Goal: Find specific page/section: Find specific page/section

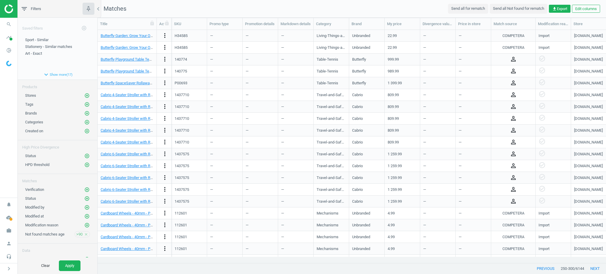
scroll to position [221, 502]
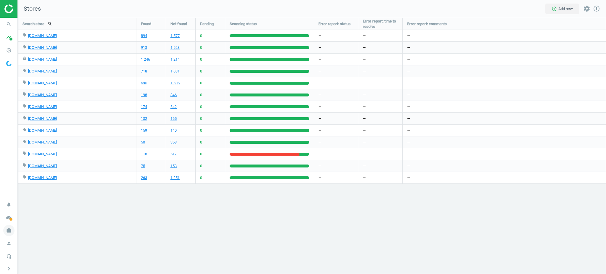
scroll to position [3, 3]
click at [8, 232] on icon "work" at bounding box center [8, 230] width 11 height 11
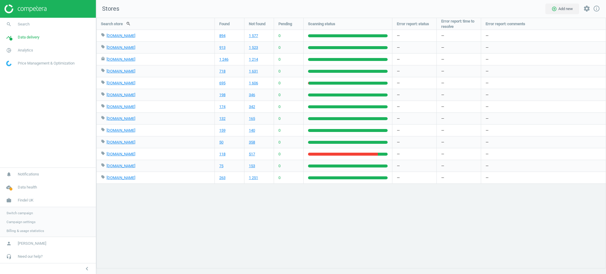
scroll to position [3, 3]
click at [23, 210] on link "Switch campaign" at bounding box center [48, 213] width 96 height 9
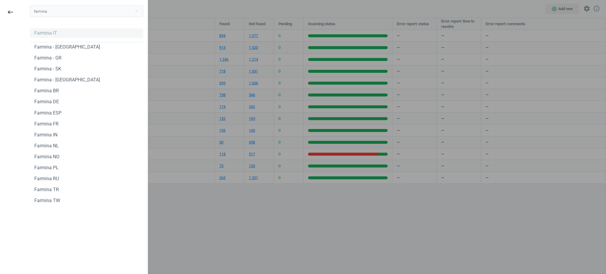
type input "farmina"
click at [45, 35] on div "Farmina IT" at bounding box center [45, 33] width 23 height 7
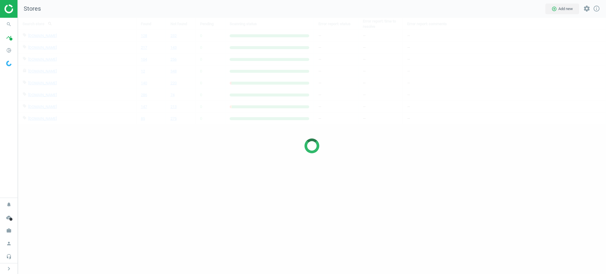
scroll to position [269, 600]
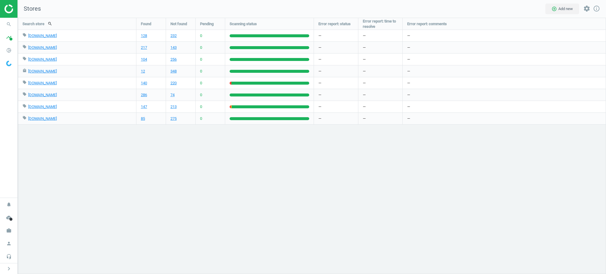
click at [37, 165] on div "Search store search Found Not found Pending Scanning status Error report: statu…" at bounding box center [312, 146] width 589 height 256
click at [16, 165] on nav "search Search timeline Data delivery Overview Matches dashboard Matches Rematch…" at bounding box center [8, 108] width 17 height 180
click at [5, 232] on span "work" at bounding box center [9, 230] width 18 height 13
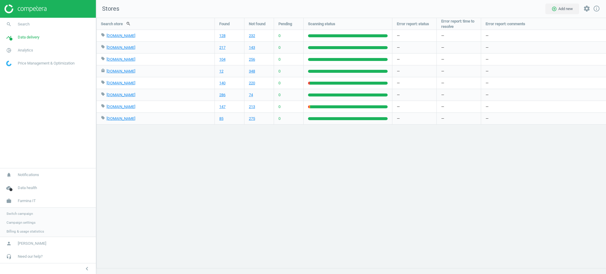
scroll to position [269, 522]
click at [20, 214] on span "Switch campaign" at bounding box center [20, 213] width 26 height 5
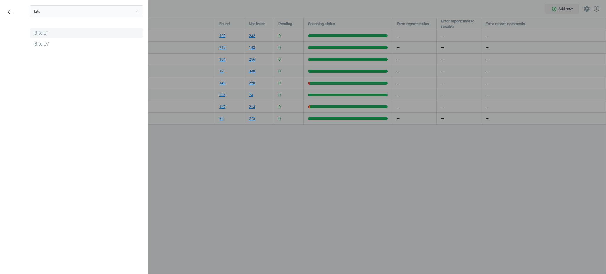
type input "bite"
click at [55, 31] on div "Bite LT" at bounding box center [86, 32] width 113 height 9
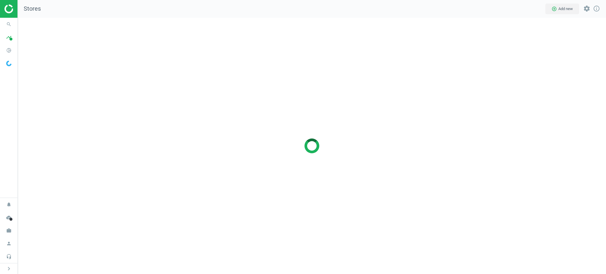
scroll to position [269, 600]
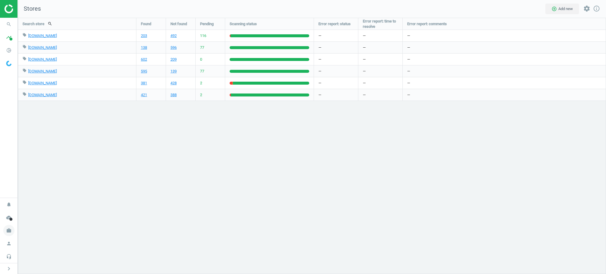
click at [0, 230] on span "work" at bounding box center [9, 230] width 18 height 13
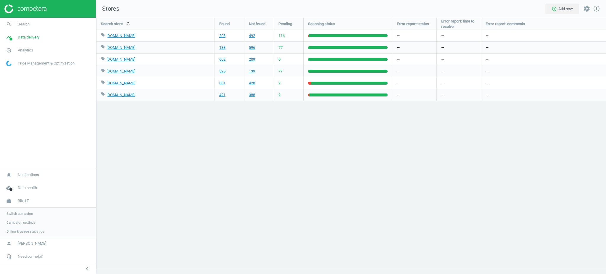
scroll to position [3, 3]
click at [11, 214] on span "Switch campaign" at bounding box center [20, 213] width 26 height 5
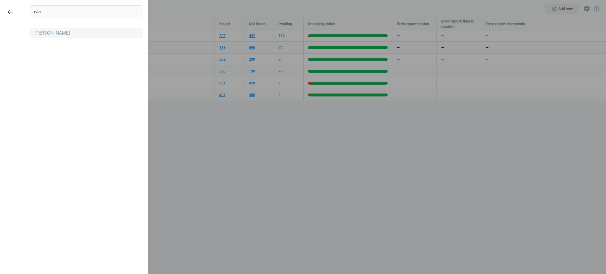
type input "rober"
click at [40, 28] on div "[PERSON_NAME]" at bounding box center [86, 32] width 113 height 9
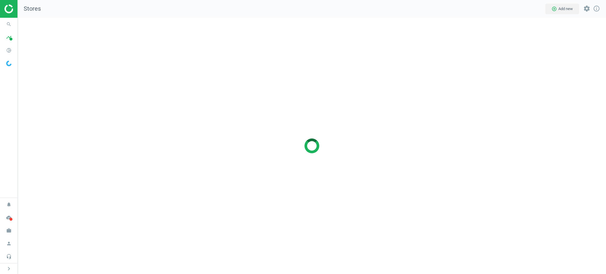
scroll to position [269, 600]
click at [12, 52] on icon "pie_chart_outlined" at bounding box center [8, 50] width 11 height 11
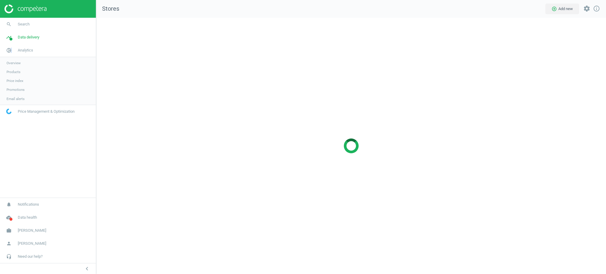
scroll to position [3, 3]
click at [20, 73] on link "Products" at bounding box center [48, 72] width 96 height 9
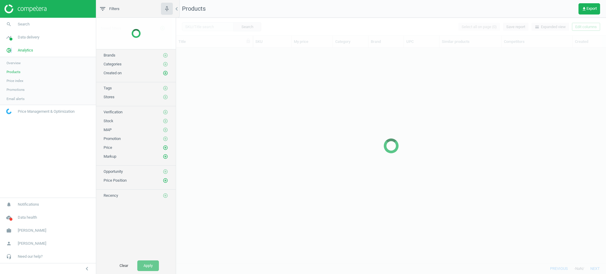
scroll to position [204, 424]
click at [214, 26] on div at bounding box center [391, 146] width 430 height 256
click at [204, 30] on div at bounding box center [391, 146] width 430 height 256
click at [202, 29] on div at bounding box center [391, 146] width 430 height 256
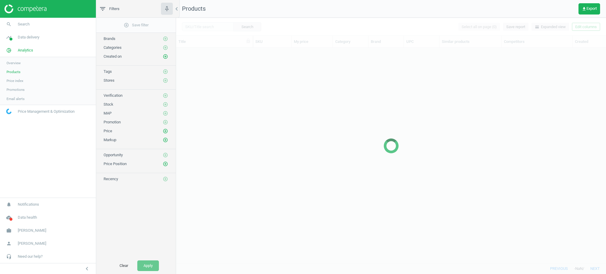
click at [201, 29] on div at bounding box center [391, 146] width 430 height 256
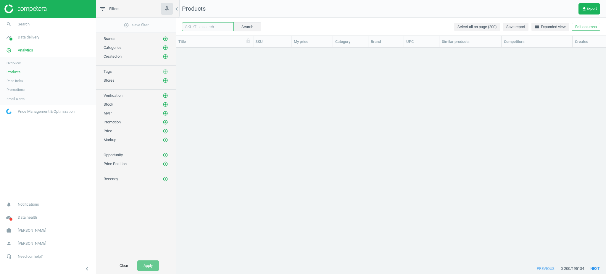
click at [200, 27] on input "text" at bounding box center [208, 26] width 52 height 9
paste input "444956"
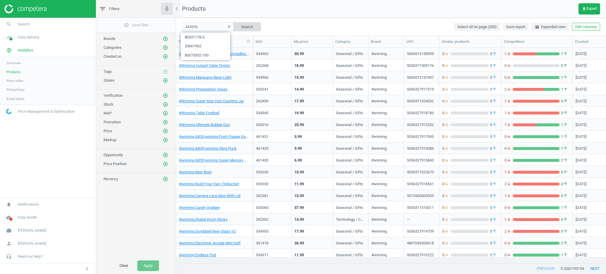
click at [242, 28] on button "Search" at bounding box center [247, 26] width 28 height 9
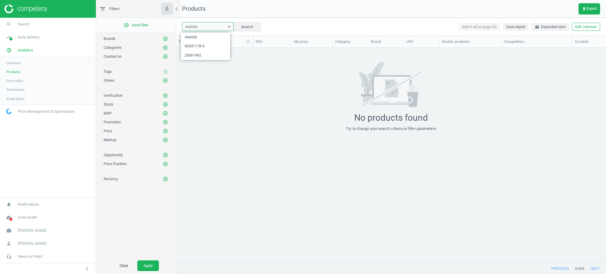
drag, startPoint x: 213, startPoint y: 29, endPoint x: 184, endPoint y: 29, distance: 28.7
click at [184, 29] on input "444956" at bounding box center [208, 26] width 52 height 9
paste input "52221"
click at [241, 28] on button "Search" at bounding box center [247, 26] width 28 height 9
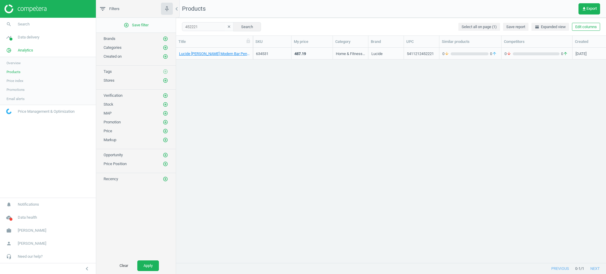
click at [605, 171] on div "Lucide [PERSON_NAME] Modern Bar Pendant Light - 7Xe27 - Black 634531 487.19 Hom…" at bounding box center [391, 152] width 430 height 209
drag, startPoint x: 202, startPoint y: 26, endPoint x: 178, endPoint y: 28, distance: 23.5
click at [178, 28] on div "452221 clear Search Select all on page (1) Save report horizontal_split Expande…" at bounding box center [391, 27] width 430 height 18
paste input "329424 453659 453657 411225 411221 527181 457642 456527 504586 457641 456526 23…"
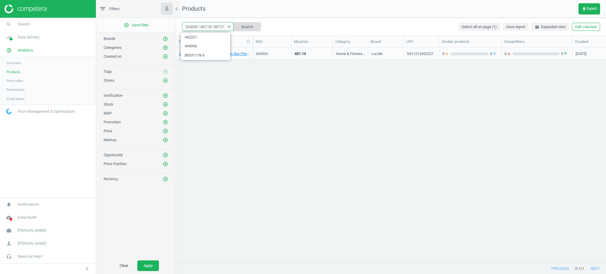
type input "329424 453659 453657 411225 411221 527181 457642 456527 504586 457641 456526 23…"
click at [245, 26] on button "Search" at bounding box center [247, 26] width 28 height 9
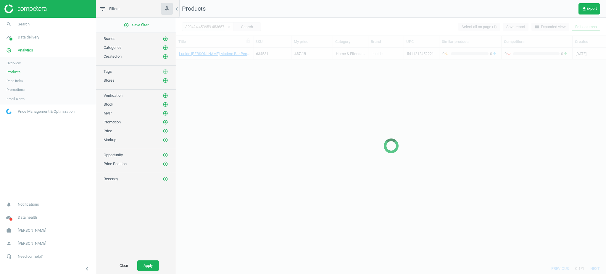
click at [604, 195] on div at bounding box center [391, 146] width 430 height 256
click at [588, 104] on div at bounding box center [391, 146] width 430 height 256
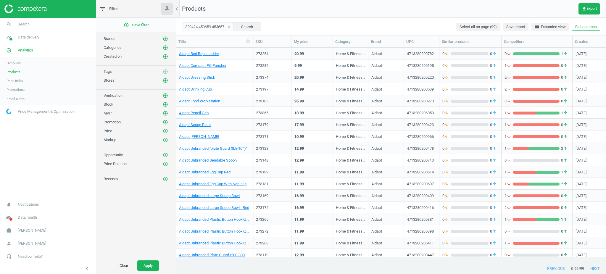
scroll to position [183, 0]
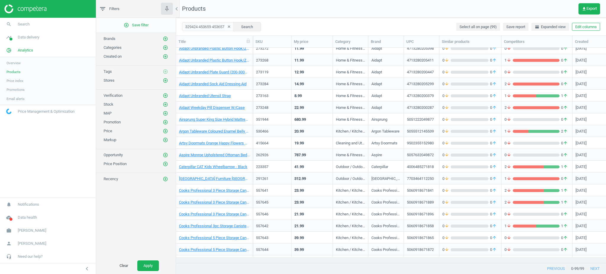
click at [227, 26] on icon "clear" at bounding box center [229, 27] width 4 height 4
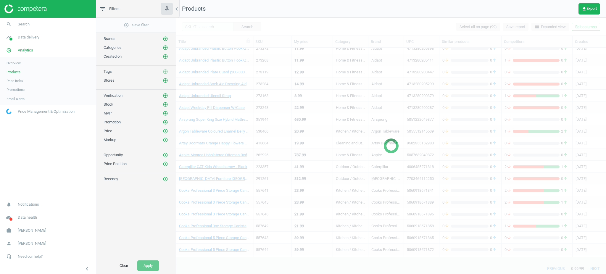
click at [202, 30] on div at bounding box center [391, 146] width 430 height 256
click at [204, 28] on div at bounding box center [391, 146] width 430 height 256
click at [208, 25] on div at bounding box center [391, 146] width 430 height 256
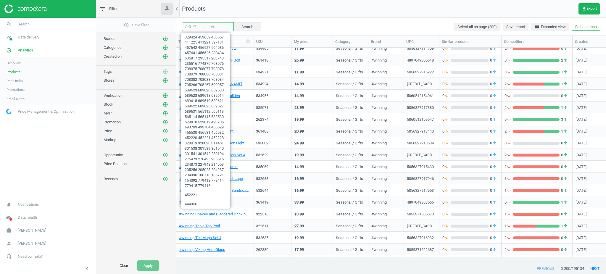
click at [209, 26] on input "text" at bounding box center [208, 26] width 52 height 9
paste input "705266"
type input "705266"
click at [247, 30] on button "Search" at bounding box center [247, 26] width 28 height 9
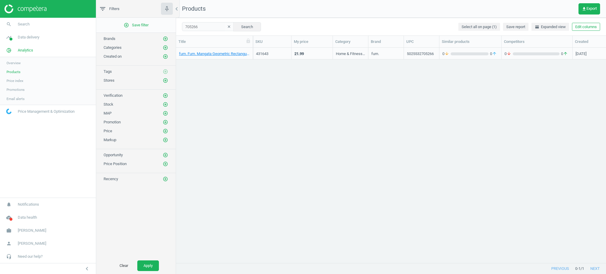
click at [282, 50] on div "431643" at bounding box center [272, 53] width 32 height 10
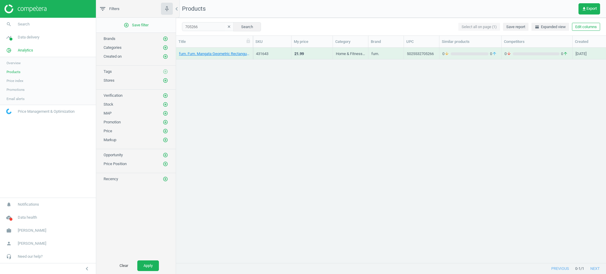
click at [282, 50] on div "431643" at bounding box center [272, 53] width 32 height 10
